Goal: Task Accomplishment & Management: Manage account settings

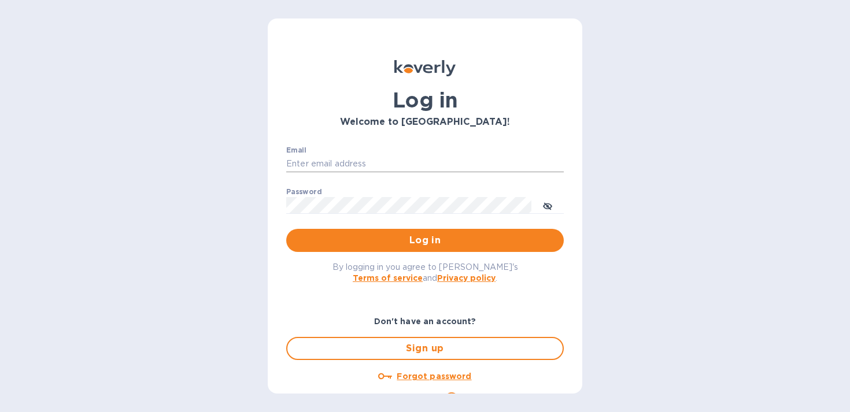
click at [412, 158] on input "Email" at bounding box center [425, 164] width 278 height 17
type input "[EMAIL_ADDRESS][DOMAIN_NAME]"
click at [397, 242] on span "Log in" at bounding box center [424, 241] width 259 height 14
